Goal: Navigation & Orientation: Find specific page/section

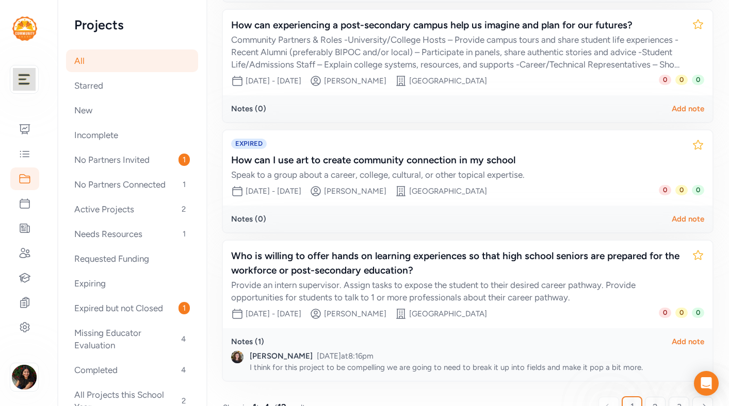
scroll to position [332, 0]
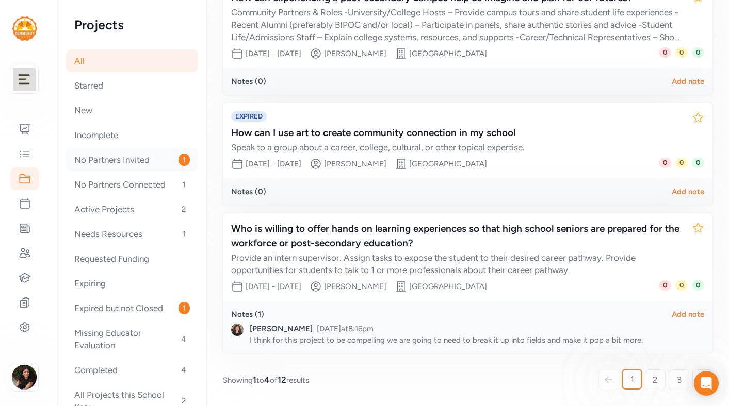
click at [157, 163] on div "No Partners Invited 1" at bounding box center [132, 159] width 132 height 23
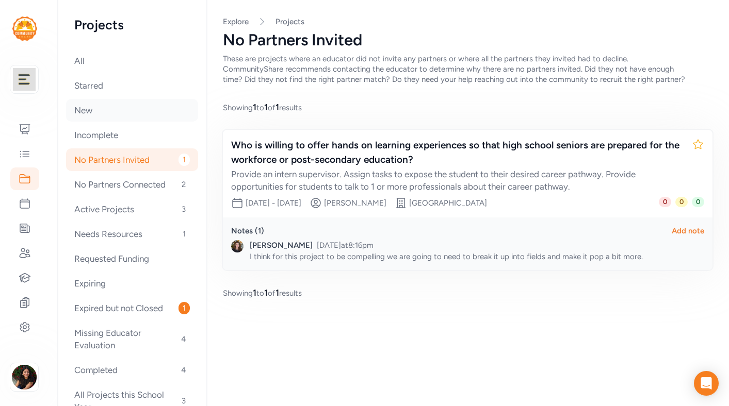
click at [125, 112] on div "New" at bounding box center [132, 110] width 132 height 23
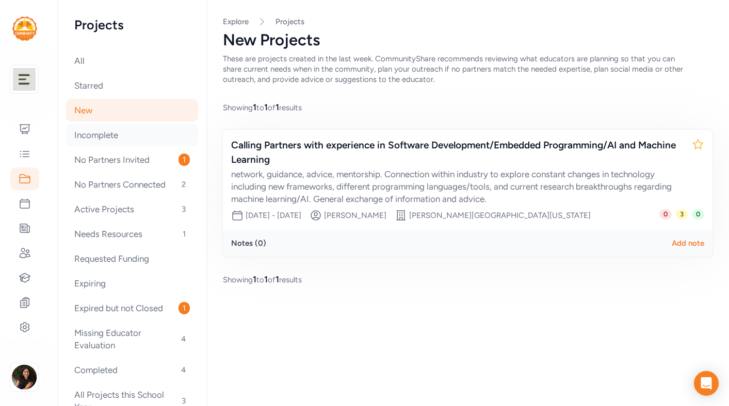
click at [109, 132] on div "Incomplete" at bounding box center [132, 135] width 132 height 23
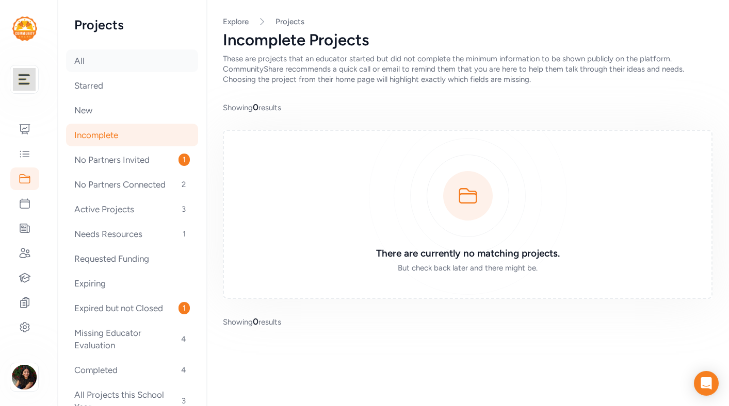
click at [100, 66] on div "All" at bounding box center [132, 60] width 132 height 23
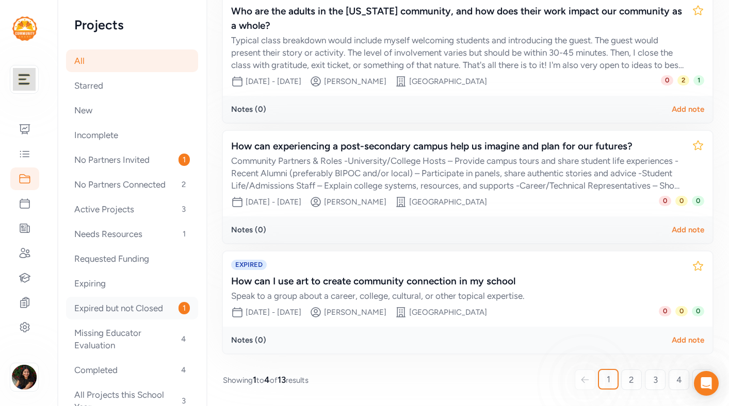
scroll to position [29, 0]
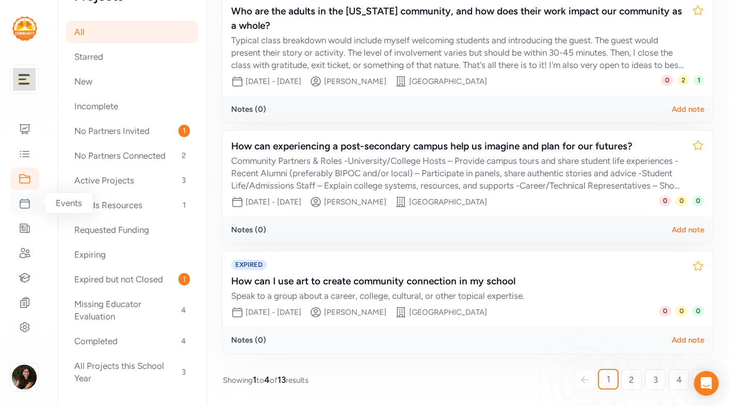
click at [27, 209] on icon at bounding box center [25, 203] width 12 height 12
